Goal: Information Seeking & Learning: Check status

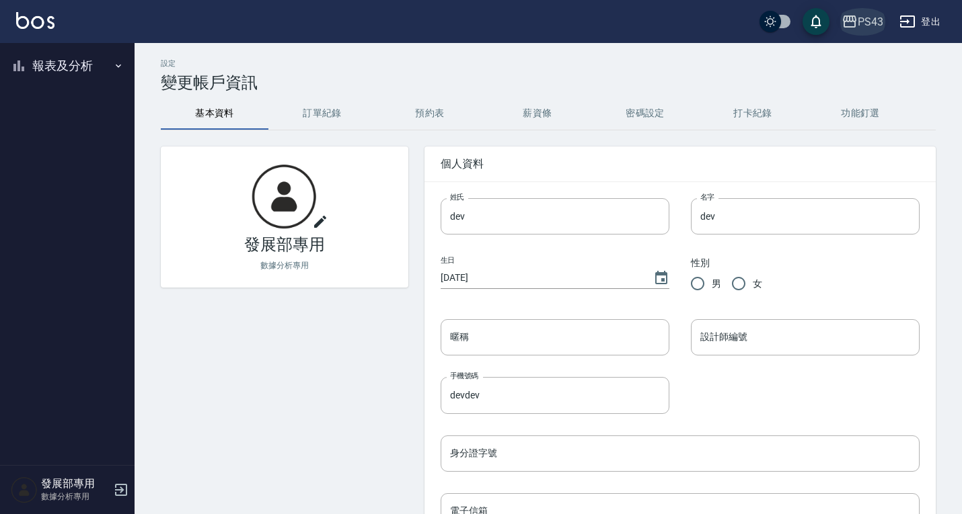
click at [866, 26] on div "PS43" at bounding box center [870, 21] width 26 height 17
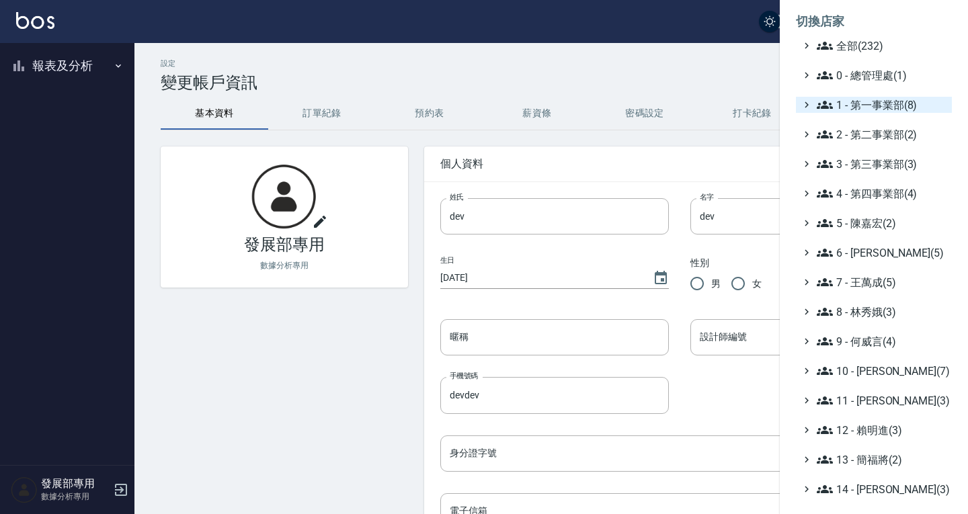
click at [873, 101] on span "1 - 第一事業部(8)" at bounding box center [882, 105] width 130 height 16
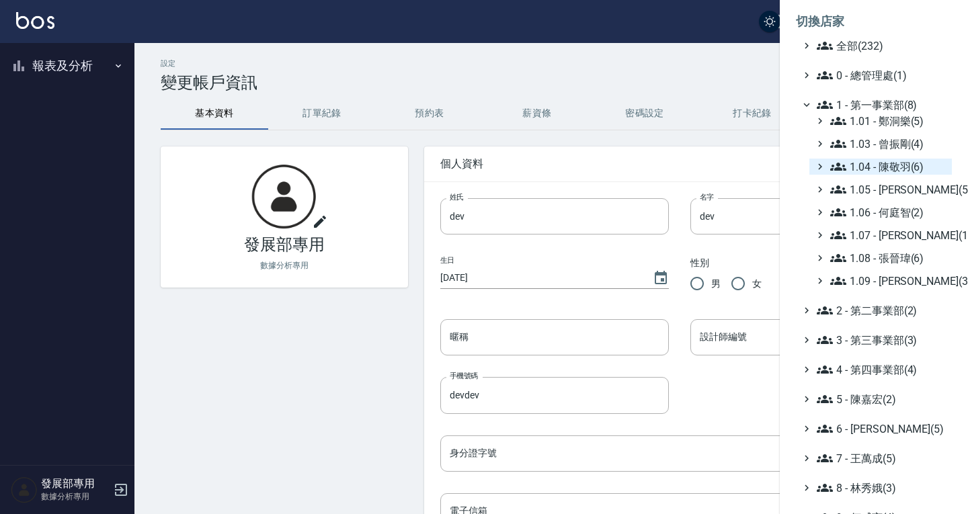
click at [884, 159] on span "1.04 - 陳敬羽(6)" at bounding box center [889, 167] width 116 height 16
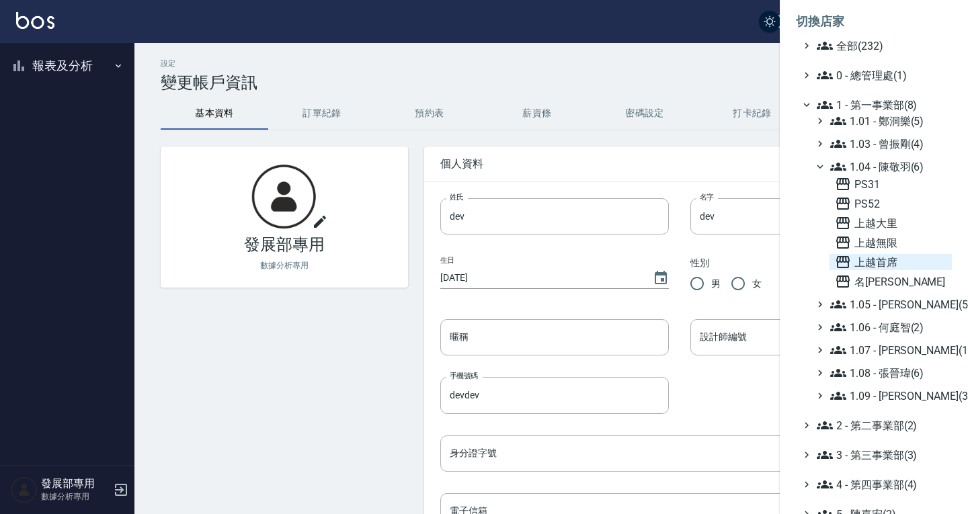
click at [892, 265] on span "上越首席" at bounding box center [891, 262] width 112 height 16
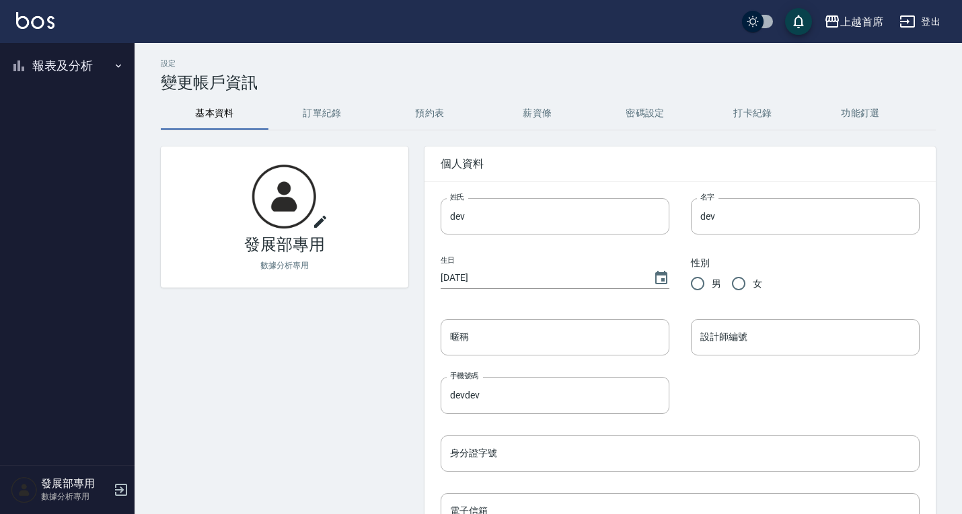
click at [29, 63] on button "報表及分析" at bounding box center [67, 65] width 124 height 35
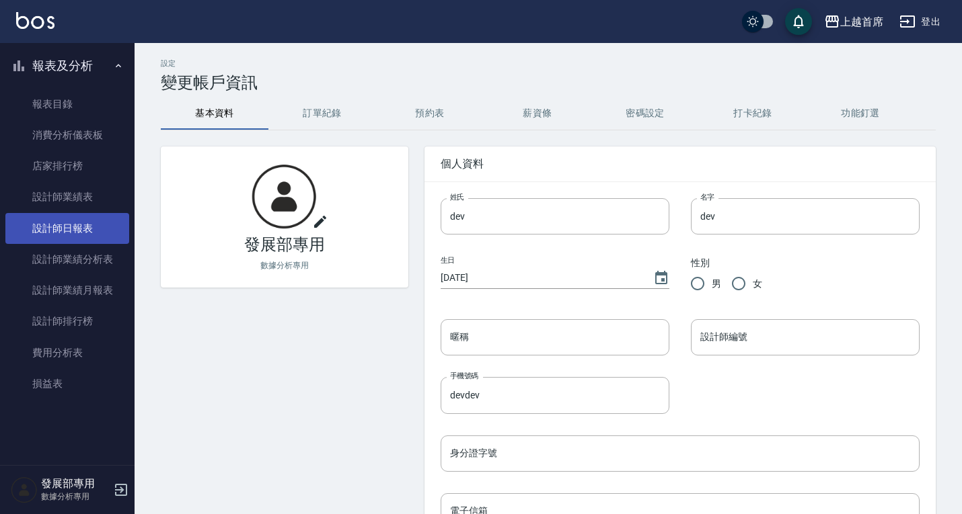
click at [76, 229] on link "設計師日報表" at bounding box center [67, 228] width 124 height 31
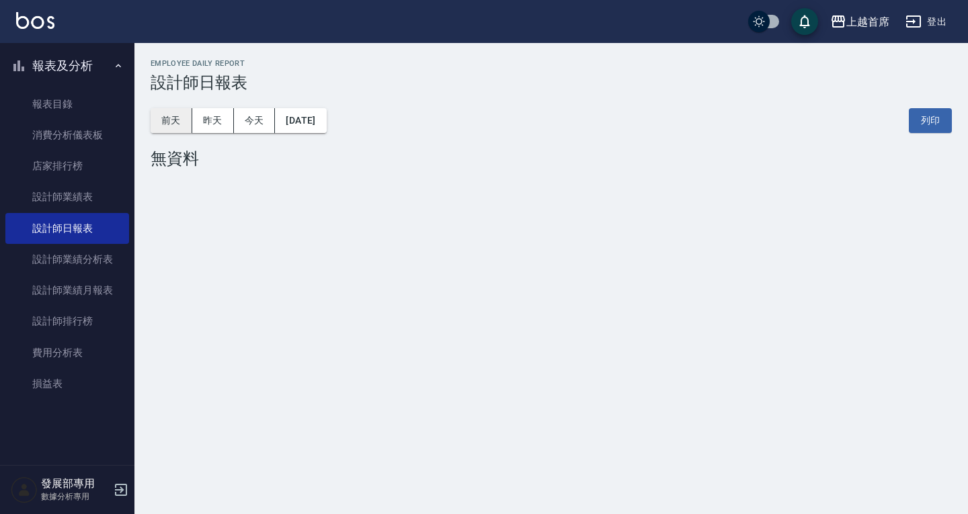
click at [180, 122] on button "前天" at bounding box center [172, 120] width 42 height 25
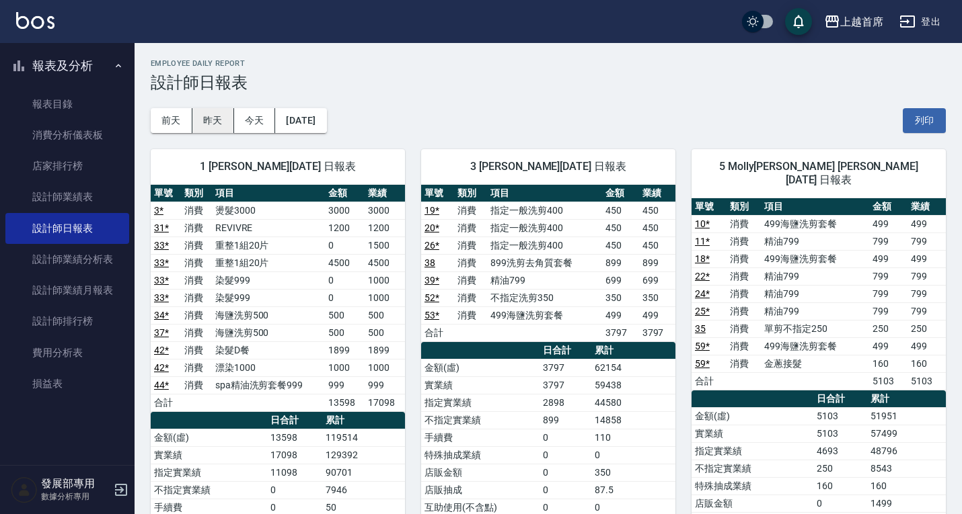
click at [206, 128] on button "昨天" at bounding box center [213, 120] width 42 height 25
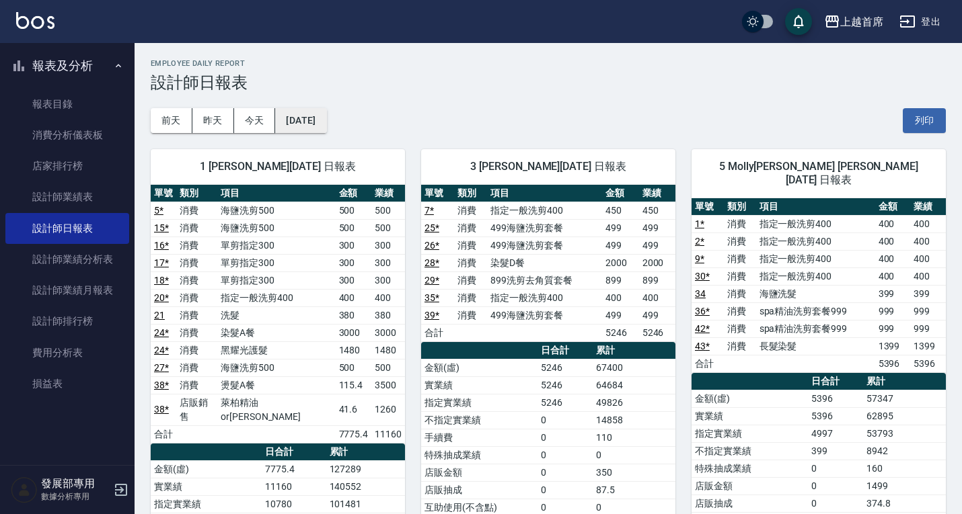
click at [300, 122] on button "[DATE]" at bounding box center [300, 120] width 51 height 25
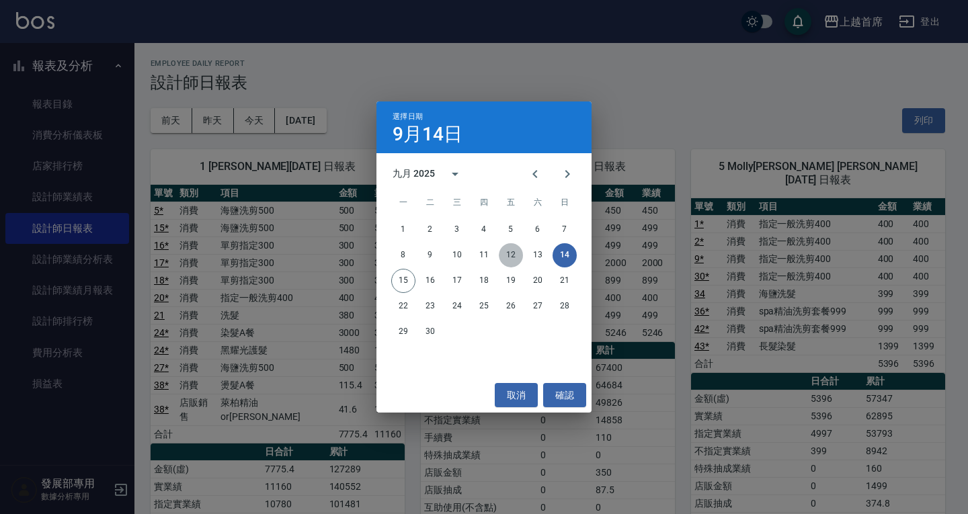
click at [514, 252] on button "12" at bounding box center [511, 255] width 24 height 24
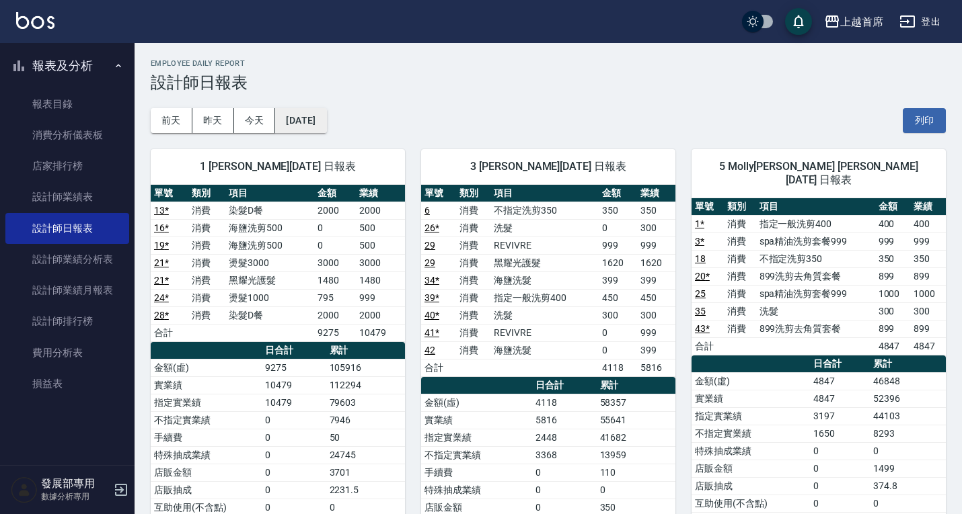
click at [326, 120] on button "[DATE]" at bounding box center [300, 120] width 51 height 25
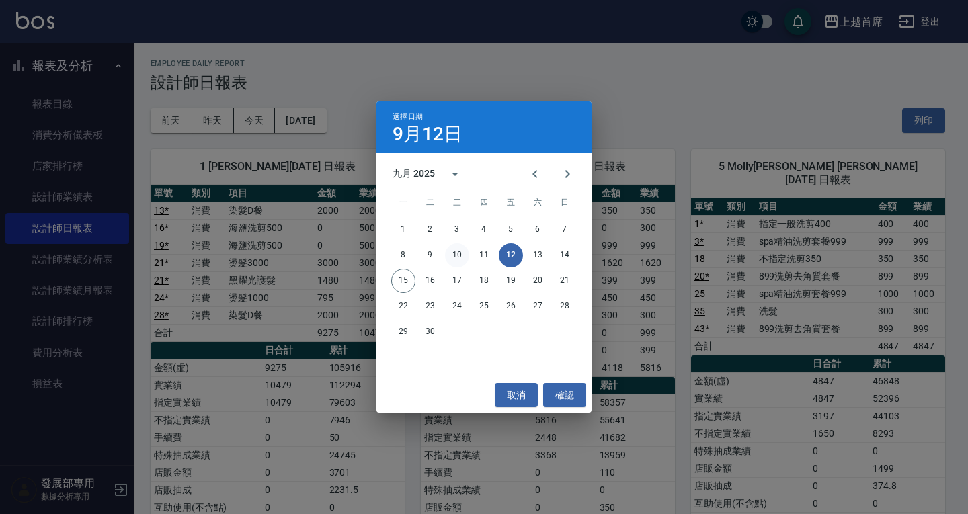
click at [468, 254] on button "10" at bounding box center [457, 255] width 24 height 24
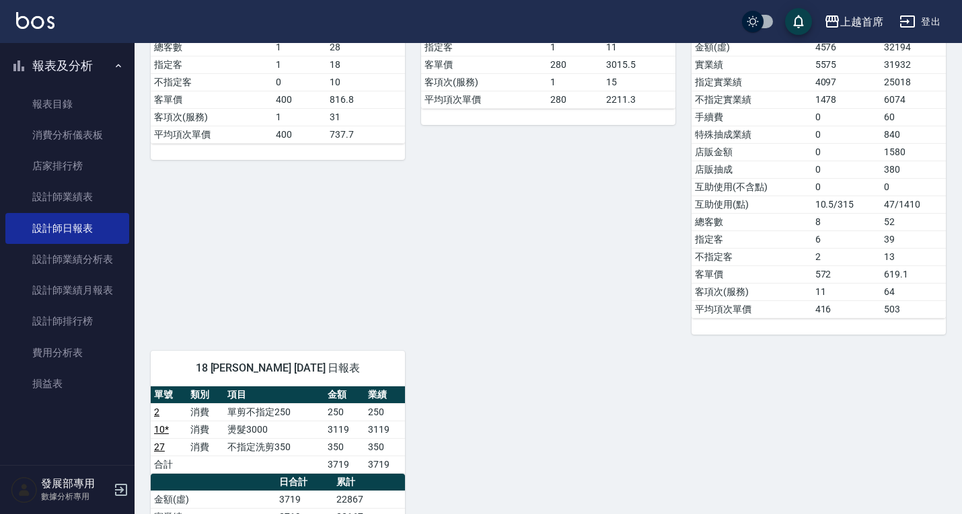
scroll to position [1076, 0]
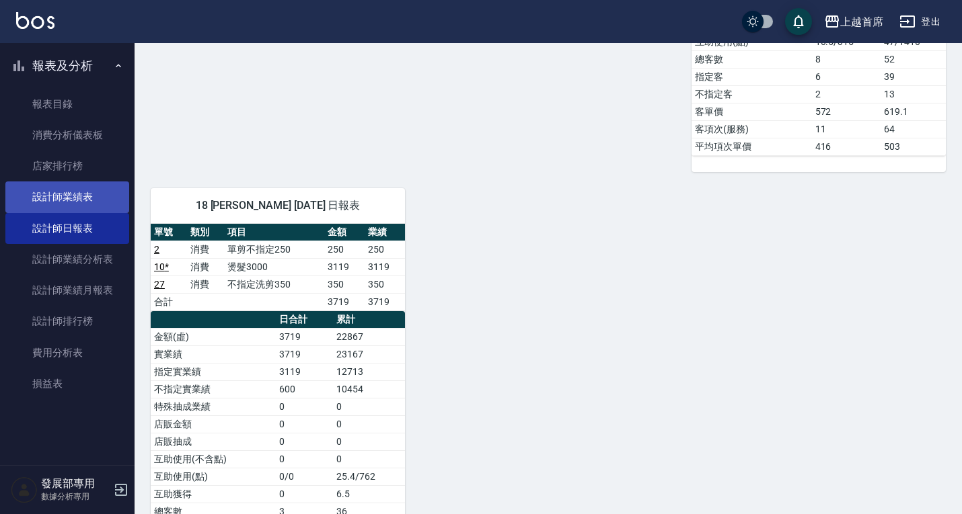
click at [50, 200] on link "設計師業績表" at bounding box center [67, 197] width 124 height 31
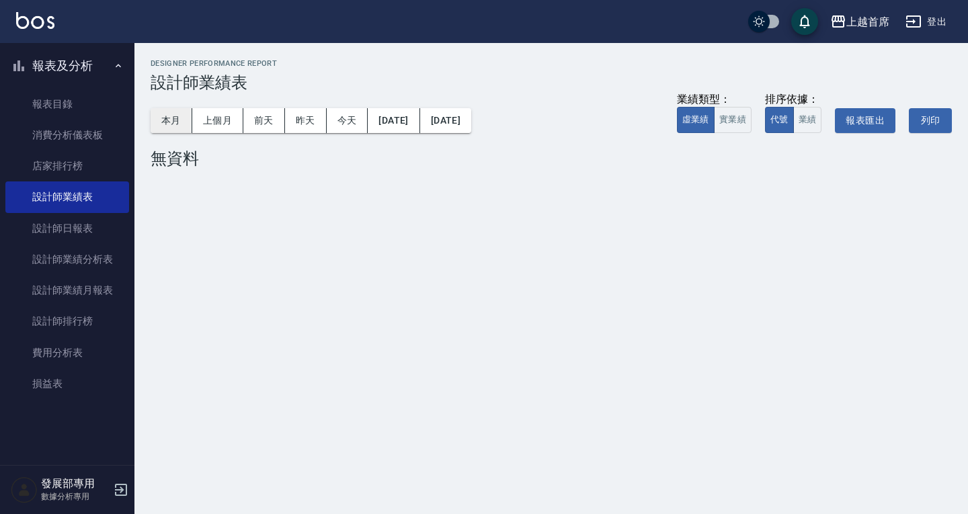
click at [165, 114] on button "本月" at bounding box center [172, 120] width 42 height 25
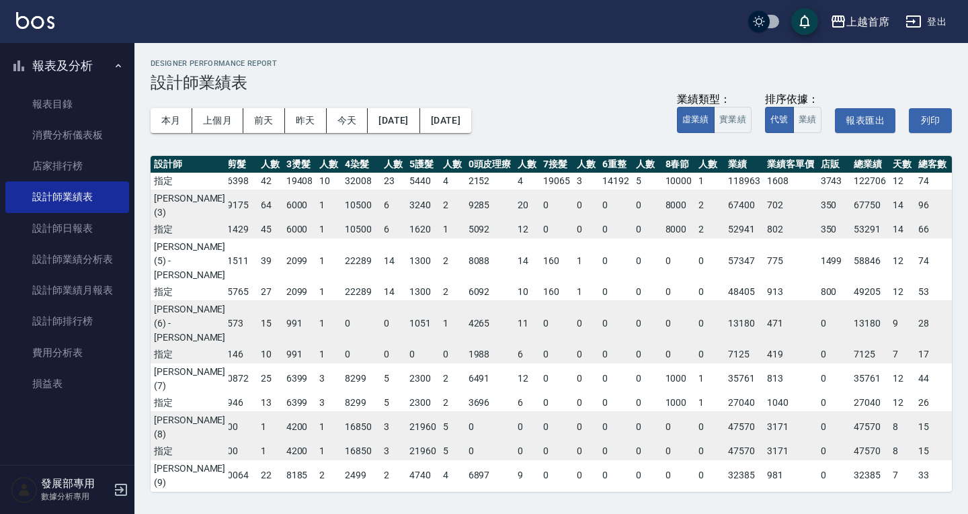
scroll to position [0, 69]
